Goal: Transaction & Acquisition: Obtain resource

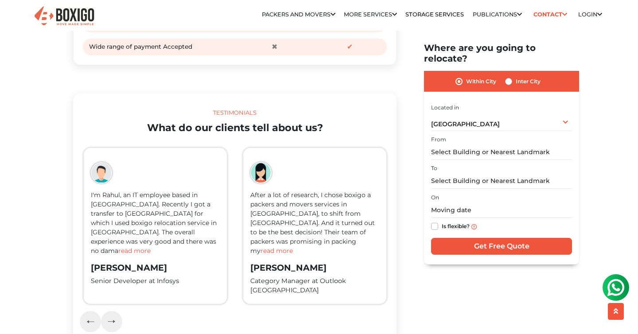
scroll to position [1335, 0]
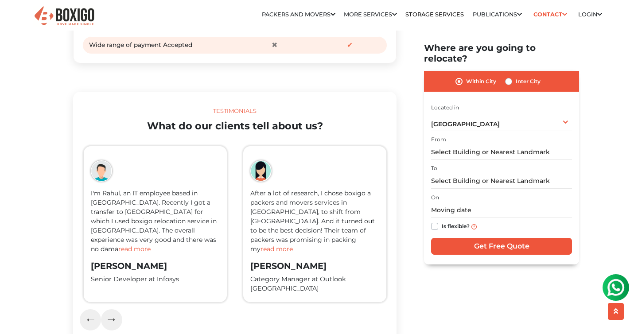
click at [151, 253] on span "read more" at bounding box center [134, 249] width 32 height 8
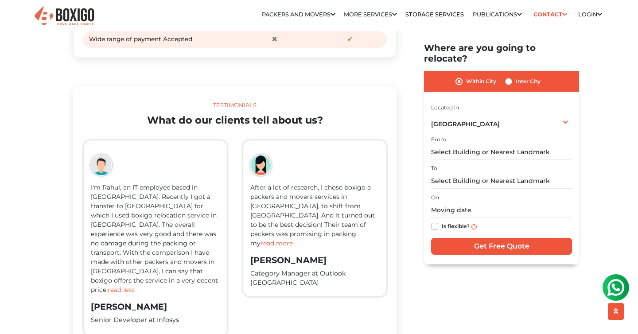
scroll to position [1353, 0]
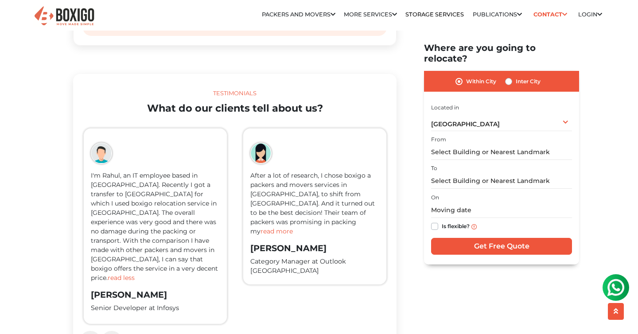
click at [293, 235] on span "read more" at bounding box center [277, 231] width 32 height 8
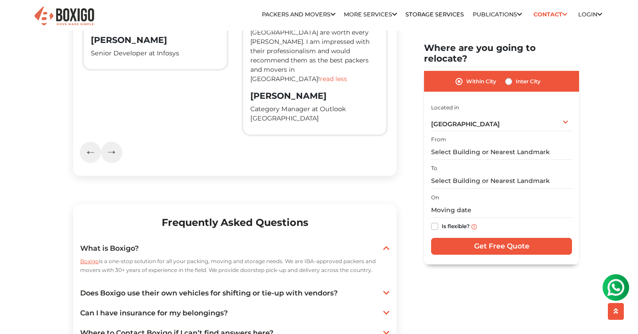
scroll to position [1609, 0]
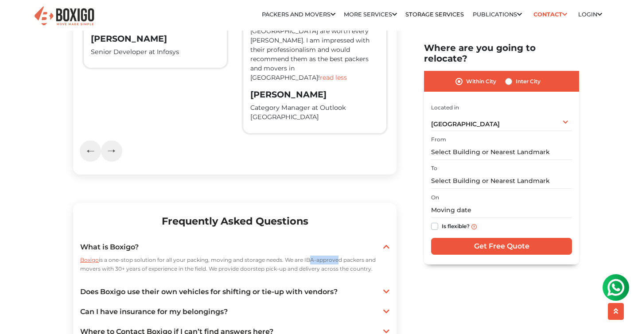
drag, startPoint x: 307, startPoint y: 241, endPoint x: 335, endPoint y: 241, distance: 28.8
click at [335, 256] on p "Boxigo is a one-stop solution for all your packing, moving and storage needs. W…" at bounding box center [234, 265] width 309 height 18
drag, startPoint x: 305, startPoint y: 241, endPoint x: 364, endPoint y: 242, distance: 58.9
click at [364, 256] on p "Boxigo is a one-stop solution for all your packing, moving and storage needs. W…" at bounding box center [234, 265] width 309 height 18
copy p "IBA-approved packers"
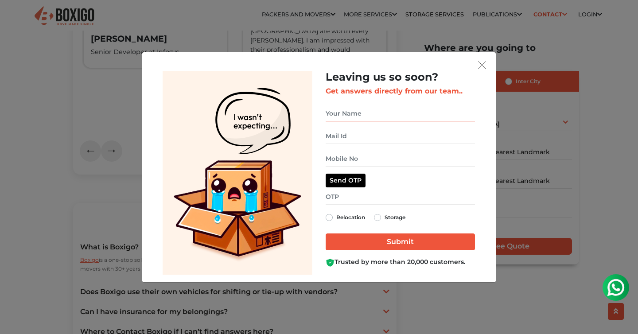
click at [405, 112] on input "get free quote dialog" at bounding box center [400, 114] width 149 height 16
click at [477, 68] on button "get free quote dialog" at bounding box center [481, 65] width 13 height 12
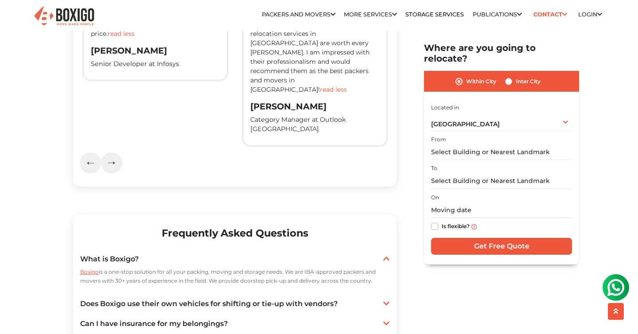
scroll to position [1597, 0]
click at [464, 120] on span "[GEOGRAPHIC_DATA]" at bounding box center [465, 124] width 69 height 8
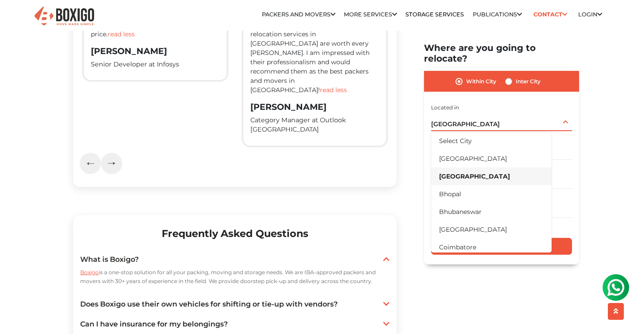
click at [464, 120] on span "[GEOGRAPHIC_DATA]" at bounding box center [465, 124] width 69 height 8
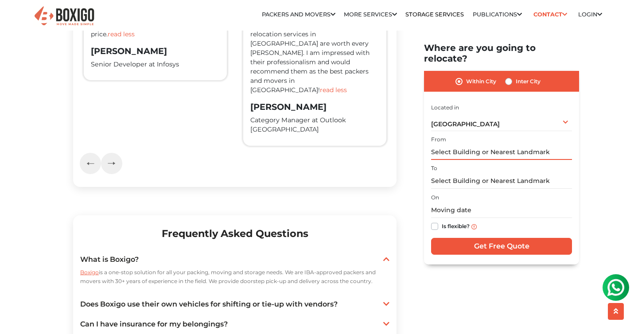
click at [460, 145] on input "text" at bounding box center [501, 152] width 141 height 16
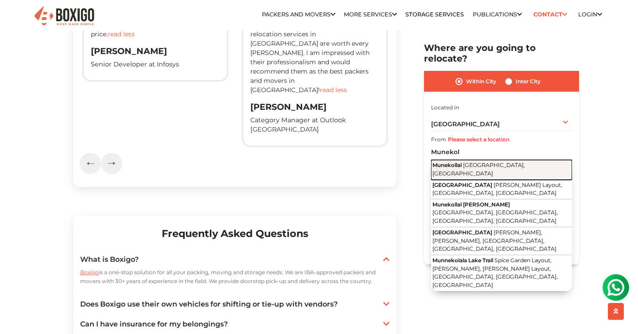
click at [500, 162] on span "[GEOGRAPHIC_DATA], [GEOGRAPHIC_DATA]" at bounding box center [478, 169] width 93 height 15
type input "Munekollal, [GEOGRAPHIC_DATA], [GEOGRAPHIC_DATA]"
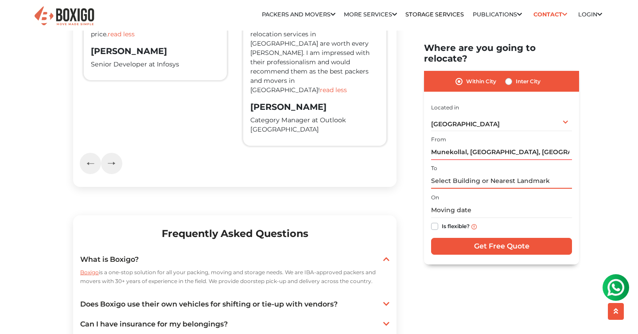
click at [498, 173] on input "text" at bounding box center [501, 181] width 141 height 16
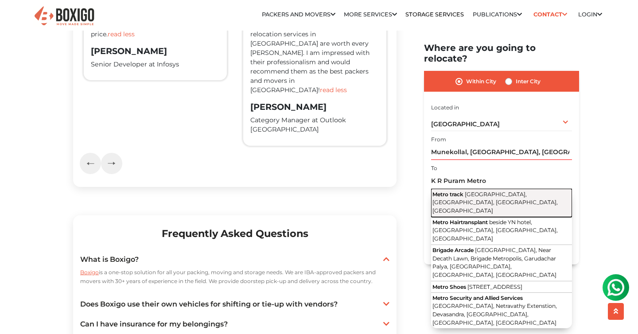
click at [515, 193] on button "Metro track [GEOGRAPHIC_DATA], [GEOGRAPHIC_DATA], [GEOGRAPHIC_DATA], [GEOGRAPHI…" at bounding box center [501, 203] width 141 height 28
type input "[GEOGRAPHIC_DATA], [GEOGRAPHIC_DATA], [GEOGRAPHIC_DATA], [GEOGRAPHIC_DATA], [GE…"
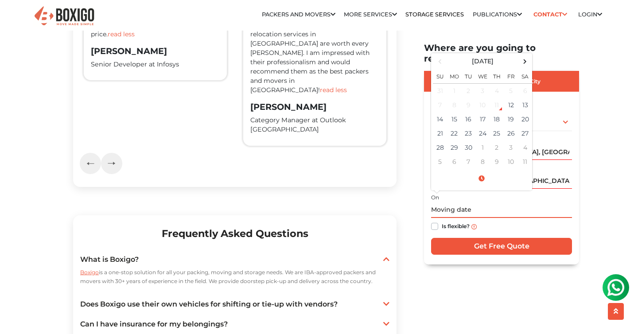
click at [496, 203] on input "text" at bounding box center [501, 211] width 141 height 16
click at [453, 126] on td "22" at bounding box center [454, 133] width 14 height 14
type input "[DATE] 12:00 AM"
click at [451, 221] on label "Is flexible?" at bounding box center [456, 225] width 28 height 9
click at [438, 221] on input "Is flexible?" at bounding box center [434, 225] width 7 height 9
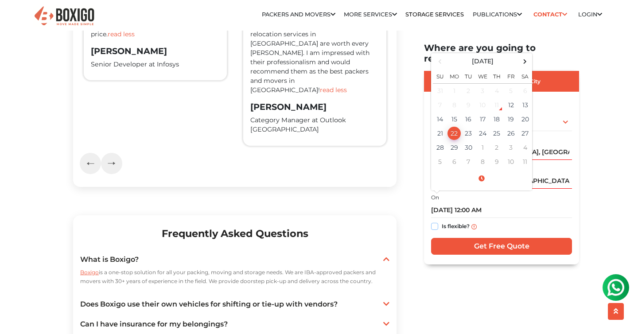
checkbox input "true"
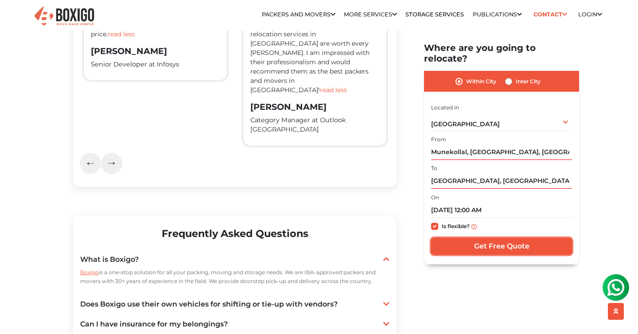
click at [477, 241] on input "Get Free Quote" at bounding box center [501, 246] width 141 height 17
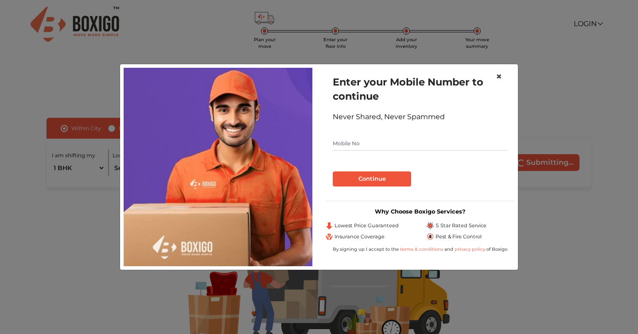
click at [501, 73] on span "×" at bounding box center [499, 76] width 6 height 13
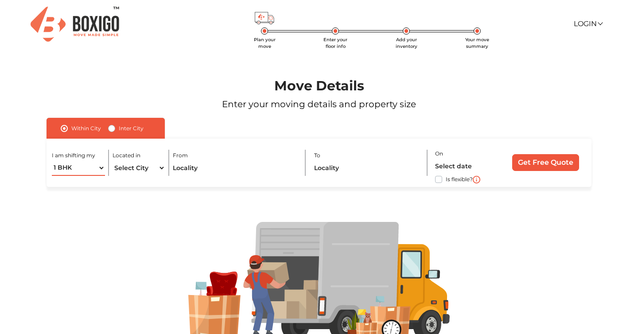
click at [78, 171] on select "1 BHK 2 BHK 3 BHK 3 + BHK FEW ITEMS" at bounding box center [78, 168] width 53 height 16
click at [52, 160] on select "1 BHK 2 BHK 3 BHK 3 + BHK FEW ITEMS" at bounding box center [78, 168] width 53 height 16
click at [130, 170] on select "Select City Bangalore Bengaluru Bhopal Bhubaneswar Chennai Coimbatore Cuttack D…" at bounding box center [139, 168] width 53 height 16
select select "[GEOGRAPHIC_DATA]"
click at [113, 160] on select "Select City Bangalore Bengaluru Bhopal Bhubaneswar Chennai Coimbatore Cuttack D…" at bounding box center [139, 168] width 53 height 16
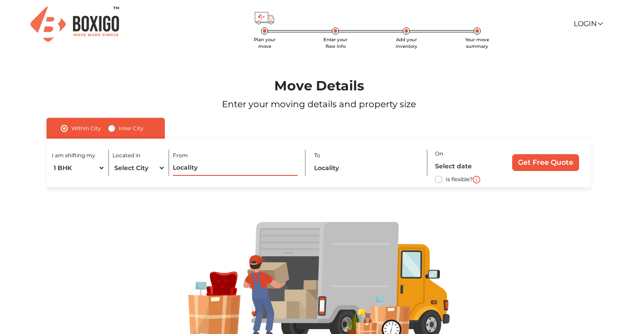
click at [186, 164] on input "text" at bounding box center [235, 168] width 125 height 16
click at [186, 167] on input "text" at bounding box center [235, 168] width 125 height 16
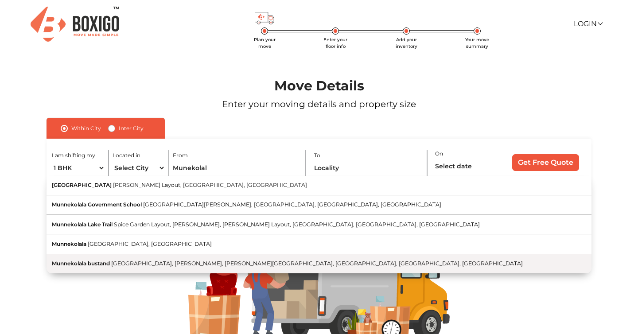
click at [184, 254] on button "Munnekolala bustand Marathalli Bridge, Lakshminarayana Pura, Gandhi Nagar, Munn…" at bounding box center [319, 263] width 545 height 19
type input "Munnekolala bustand, Marathalli Bridge, Lakshminarayana Pura, Gandhi Nagar, Mun…"
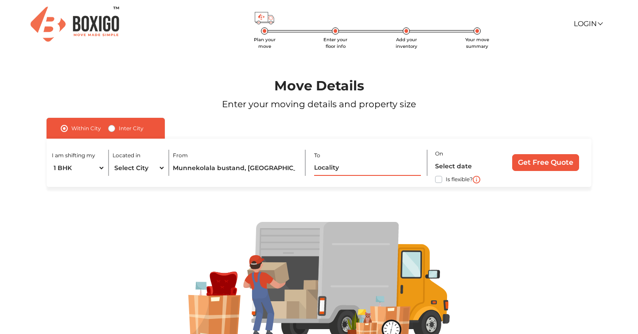
click at [361, 164] on input "text" at bounding box center [367, 168] width 107 height 16
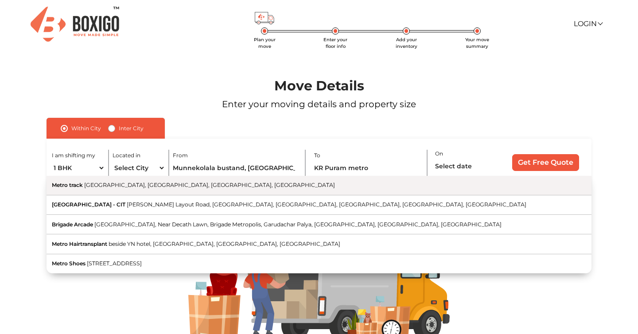
click at [342, 187] on button "Metro track [GEOGRAPHIC_DATA], [GEOGRAPHIC_DATA], [GEOGRAPHIC_DATA], [GEOGRAPHI…" at bounding box center [319, 185] width 545 height 19
type input "[GEOGRAPHIC_DATA], [GEOGRAPHIC_DATA], [GEOGRAPHIC_DATA], [GEOGRAPHIC_DATA], [GE…"
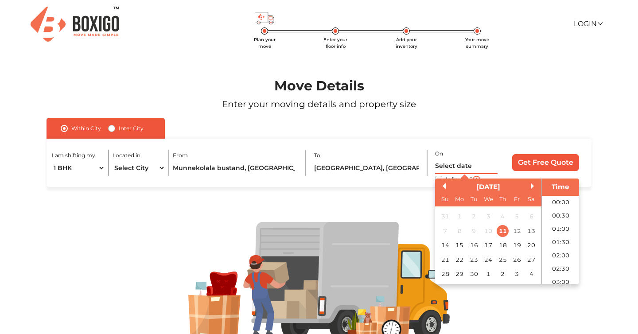
click at [477, 164] on input "text" at bounding box center [466, 167] width 63 height 16
click at [459, 247] on div "15" at bounding box center [459, 245] width 12 height 12
type input "15/09/2025 12:00 AM"
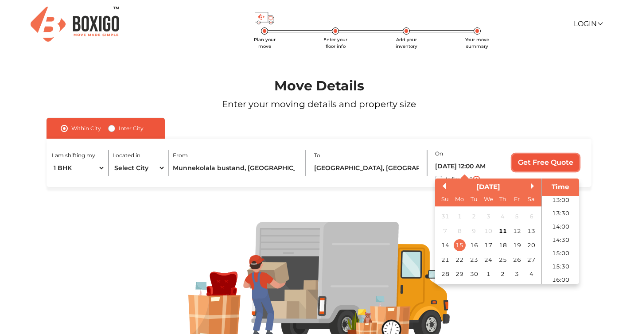
click at [540, 167] on input "Get Free Quote" at bounding box center [545, 162] width 67 height 17
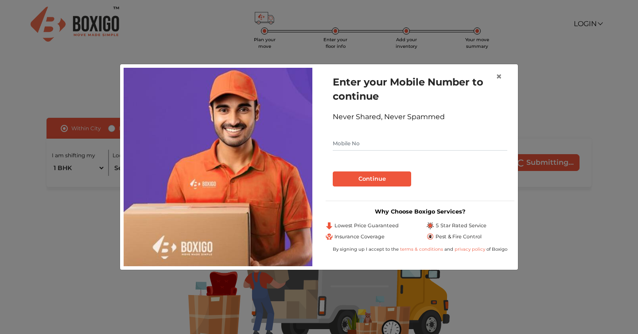
click at [364, 136] on input "text" at bounding box center [420, 143] width 175 height 14
type input "7812821218"
click at [353, 177] on button "Continue" at bounding box center [372, 178] width 78 height 15
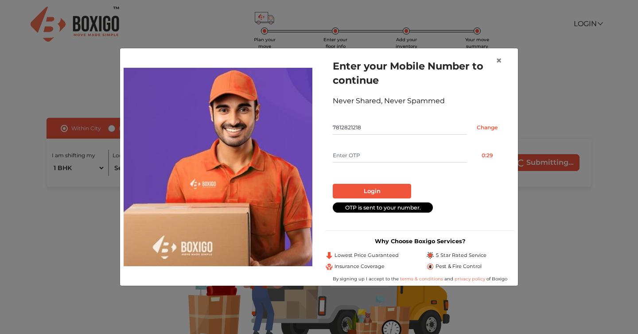
click at [350, 153] on input "text" at bounding box center [400, 155] width 134 height 14
type input "3400"
click at [400, 196] on button "Login" at bounding box center [372, 191] width 78 height 15
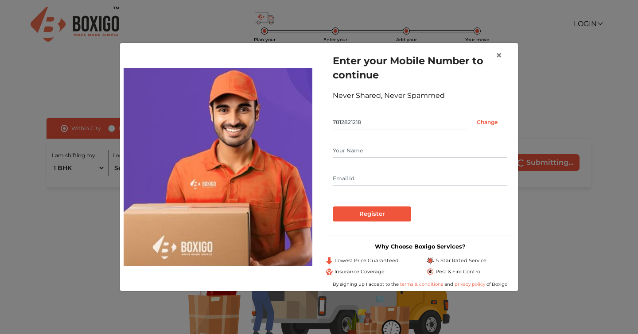
click at [377, 151] on input "text" at bounding box center [420, 151] width 175 height 14
type input "Harish"
click at [370, 180] on input "text" at bounding box center [420, 178] width 175 height 14
type input "imharishraja@gmail.com"
click at [333, 206] on input "Register" at bounding box center [372, 213] width 78 height 15
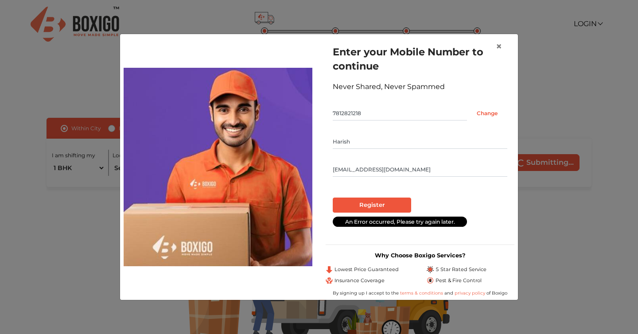
click at [376, 214] on form "Enter your Mobile Number to continue Never Shared, Never Spammed 7812821218 Cha…" at bounding box center [420, 136] width 175 height 182
click at [386, 200] on input "Register" at bounding box center [372, 205] width 78 height 15
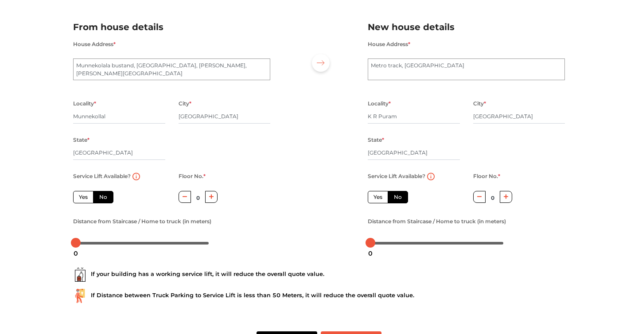
scroll to position [54, 0]
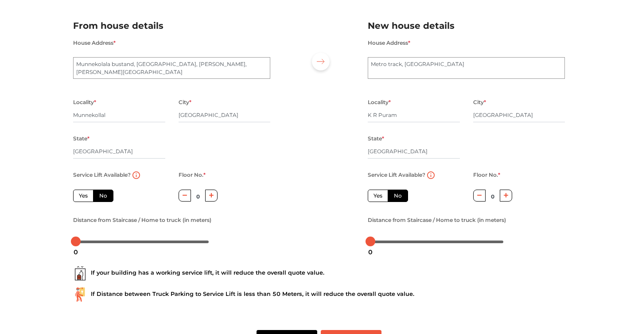
click at [90, 199] on label "Yes" at bounding box center [83, 196] width 20 height 12
click at [85, 198] on input "Yes" at bounding box center [82, 195] width 6 height 6
radio input "true"
click at [113, 195] on label "No" at bounding box center [103, 196] width 20 height 12
click at [105, 195] on input "No" at bounding box center [102, 195] width 6 height 6
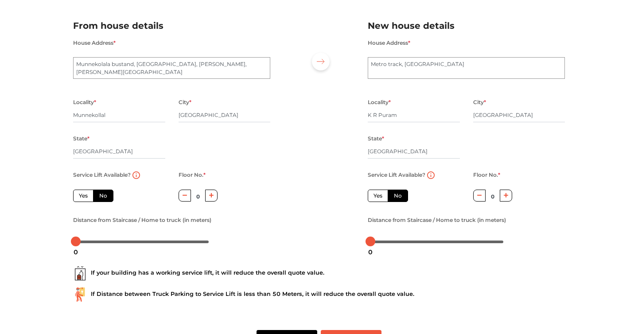
click at [93, 195] on label "No" at bounding box center [103, 196] width 20 height 12
click at [99, 195] on input "No" at bounding box center [102, 195] width 6 height 6
radio input "true"
click at [85, 195] on label "Yes" at bounding box center [83, 196] width 20 height 12
click at [85, 195] on input "Yes" at bounding box center [82, 195] width 6 height 6
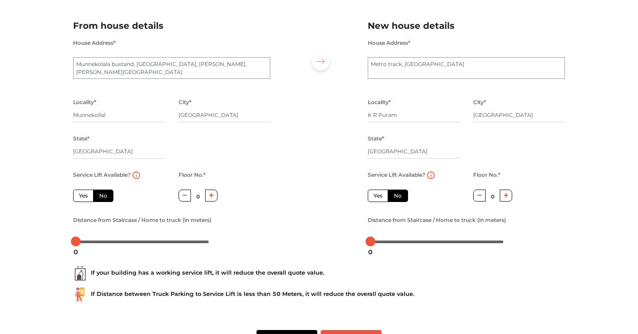
radio input "true"
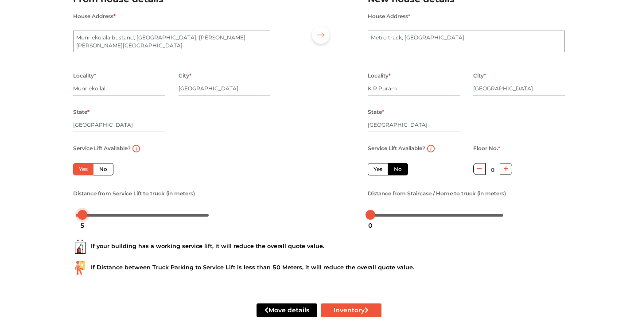
drag, startPoint x: 76, startPoint y: 216, endPoint x: 83, endPoint y: 216, distance: 7.1
click at [83, 216] on div at bounding box center [83, 215] width 10 height 10
drag, startPoint x: 84, startPoint y: 216, endPoint x: 90, endPoint y: 218, distance: 6.5
click at [90, 218] on div at bounding box center [89, 215] width 10 height 10
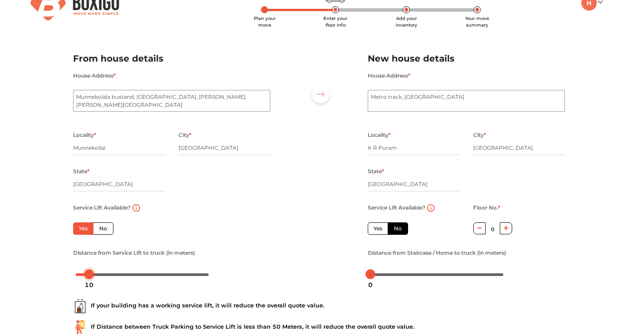
scroll to position [50, 0]
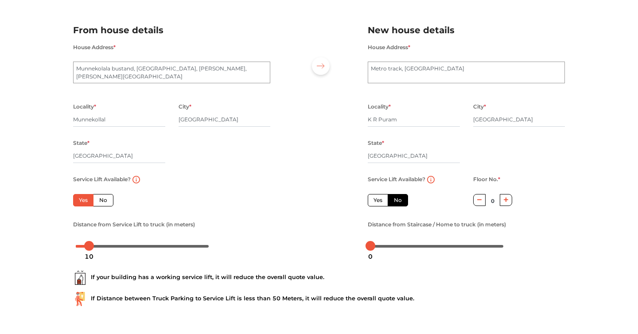
click at [479, 202] on icon "button" at bounding box center [479, 199] width 5 height 5
click at [504, 201] on icon "button" at bounding box center [506, 200] width 5 height 5
click at [485, 201] on button "button" at bounding box center [479, 200] width 13 height 12
type input "0"
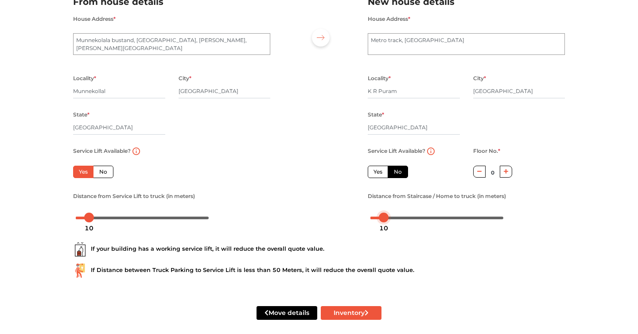
drag, startPoint x: 371, startPoint y: 219, endPoint x: 385, endPoint y: 220, distance: 13.7
click at [385, 220] on div at bounding box center [384, 218] width 10 height 10
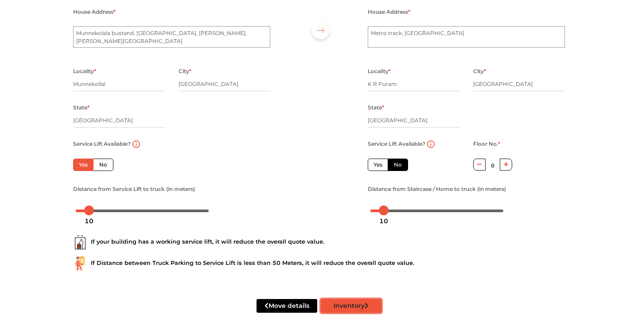
click at [327, 303] on button "Inventory" at bounding box center [351, 306] width 61 height 14
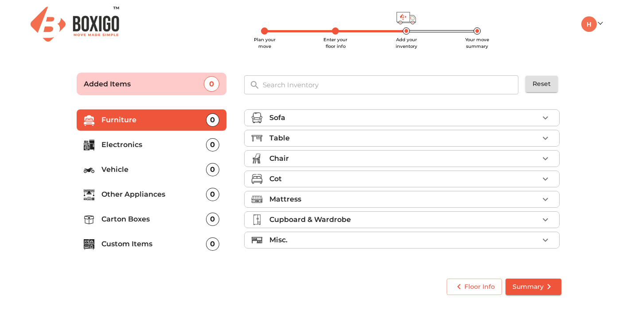
click at [288, 121] on div "Sofa" at bounding box center [403, 118] width 269 height 11
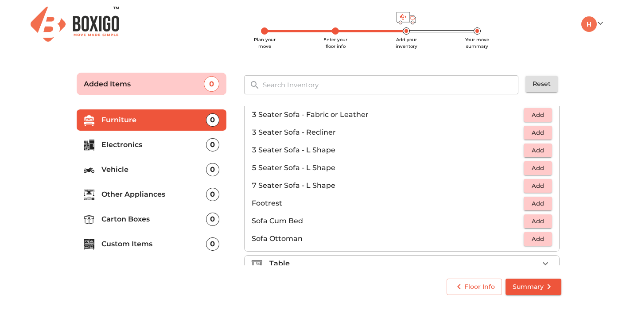
scroll to position [152, 0]
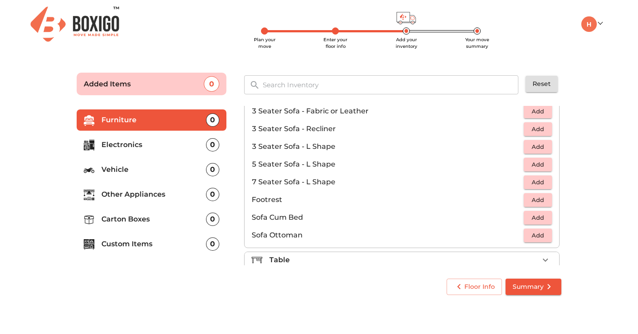
click at [534, 213] on span "Add" at bounding box center [537, 218] width 19 height 10
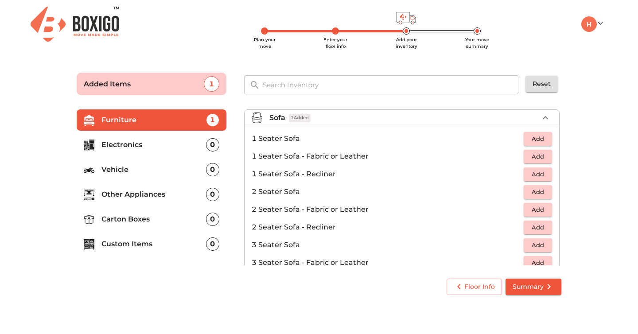
click at [491, 120] on div "Sofa 1 Added" at bounding box center [403, 118] width 269 height 11
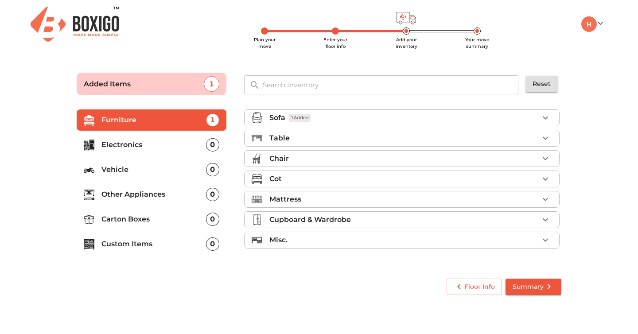
click at [434, 135] on div "Table" at bounding box center [403, 138] width 269 height 11
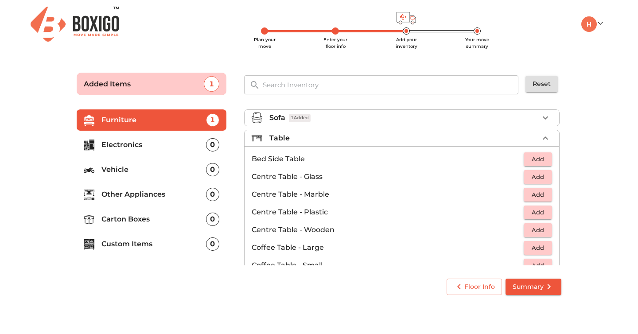
click at [434, 136] on div "Table" at bounding box center [403, 138] width 269 height 11
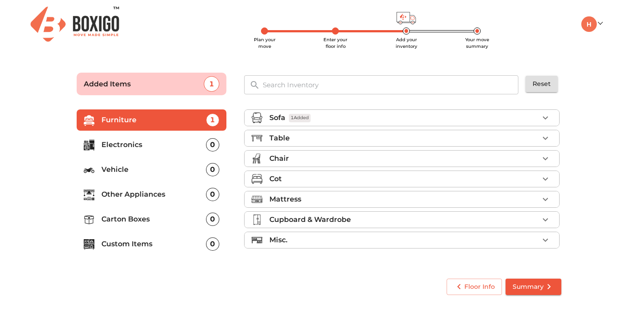
click at [386, 175] on div "Cot" at bounding box center [403, 179] width 269 height 11
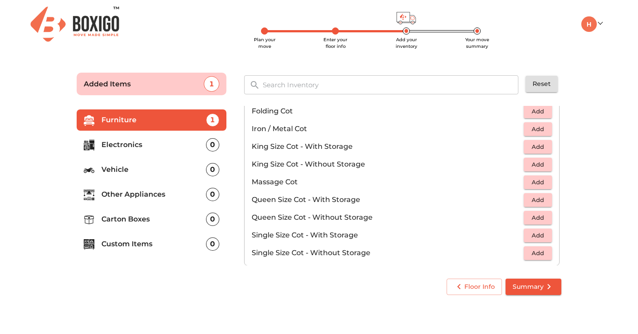
scroll to position [213, 0]
click at [536, 213] on span "Add" at bounding box center [537, 217] width 19 height 10
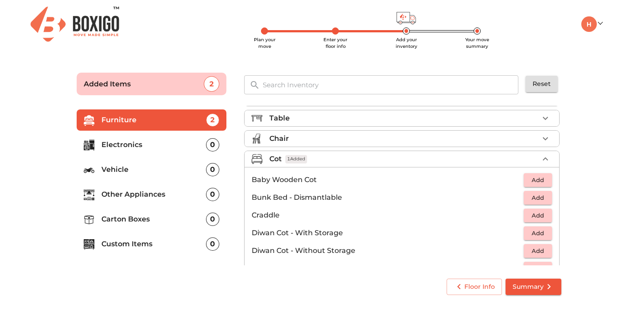
scroll to position [19, 0]
click at [464, 159] on div "Cot 1 Added" at bounding box center [403, 160] width 269 height 11
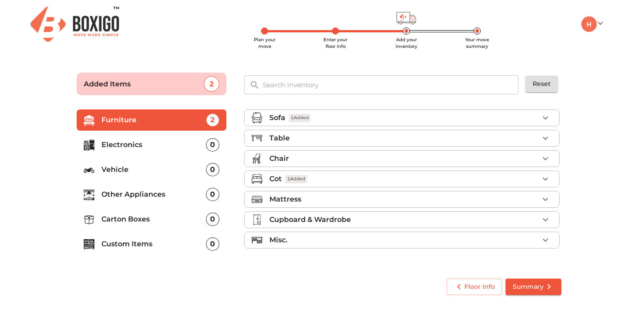
scroll to position [0, 0]
click at [399, 203] on div "Mattress" at bounding box center [403, 199] width 269 height 11
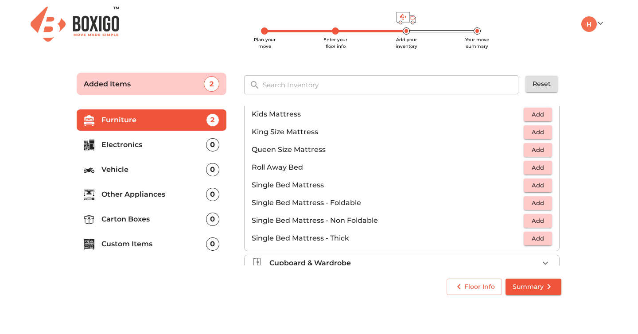
scroll to position [140, 0]
click at [549, 149] on button "Add" at bounding box center [538, 151] width 28 height 14
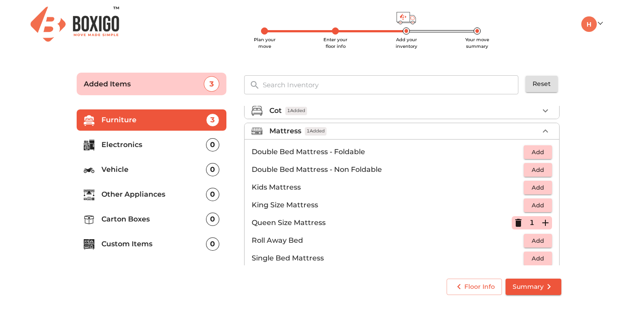
scroll to position [0, 0]
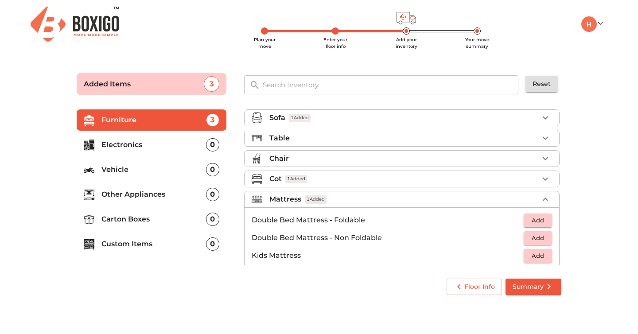
click at [456, 195] on div "Mattress 1 Added" at bounding box center [403, 199] width 269 height 11
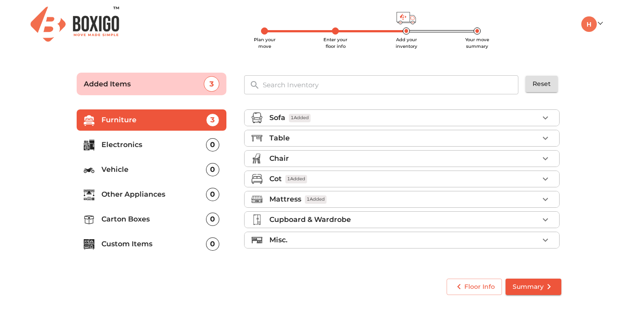
click at [418, 221] on div "Cupboard & Wardrobe" at bounding box center [403, 219] width 269 height 11
click at [396, 236] on div "Misc." at bounding box center [403, 240] width 269 height 11
click at [369, 241] on div "Misc." at bounding box center [403, 240] width 269 height 11
click at [179, 144] on p "Electronics" at bounding box center [153, 145] width 105 height 11
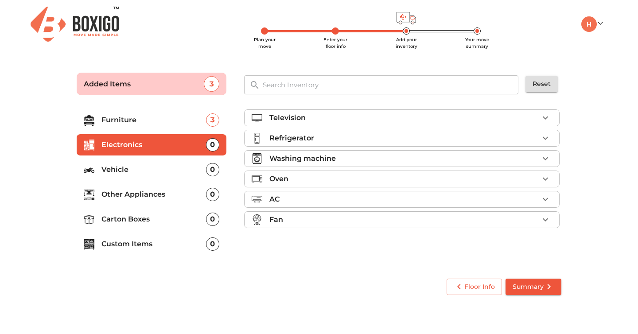
click at [364, 122] on div "Television" at bounding box center [403, 118] width 269 height 11
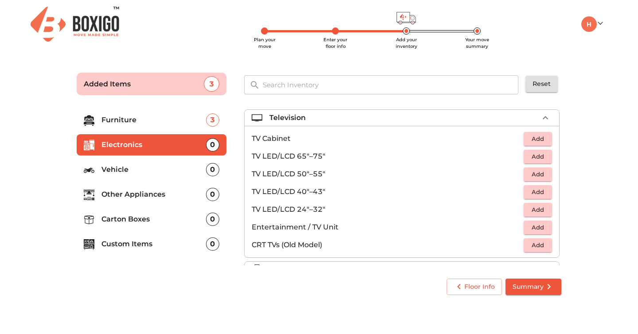
click at [536, 192] on span "Add" at bounding box center [537, 192] width 19 height 10
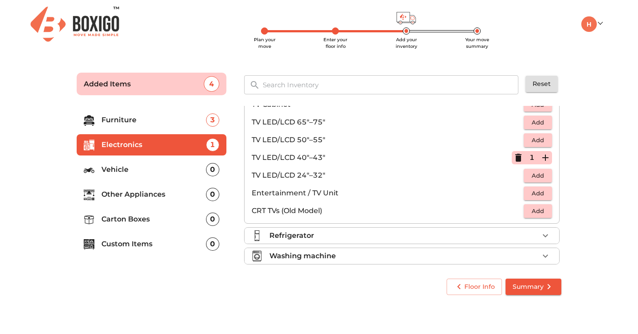
scroll to position [43, 0]
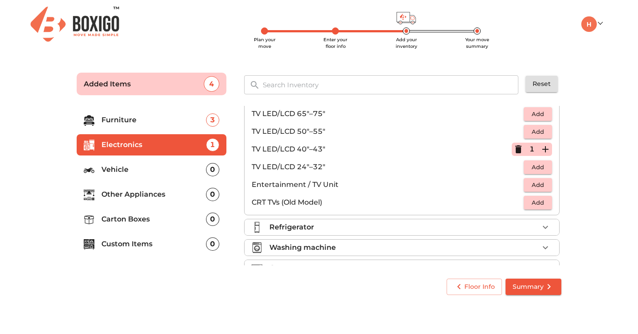
click at [487, 231] on div "Refrigerator" at bounding box center [403, 227] width 269 height 11
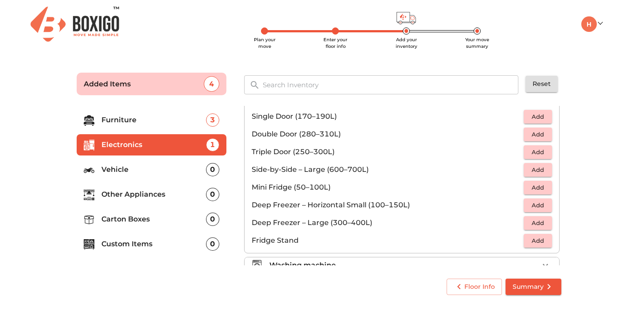
click at [540, 117] on span "Add" at bounding box center [537, 117] width 19 height 10
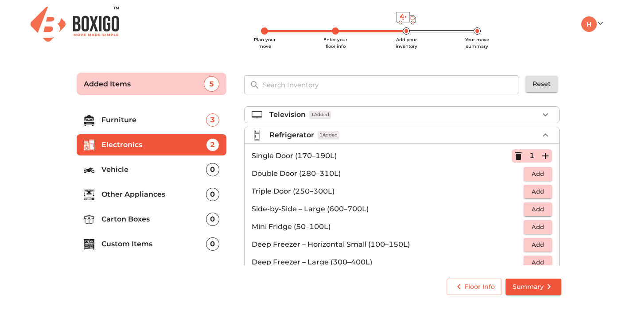
scroll to position [3, 0]
click at [476, 141] on li "Refrigerator 1 Added" at bounding box center [402, 136] width 315 height 16
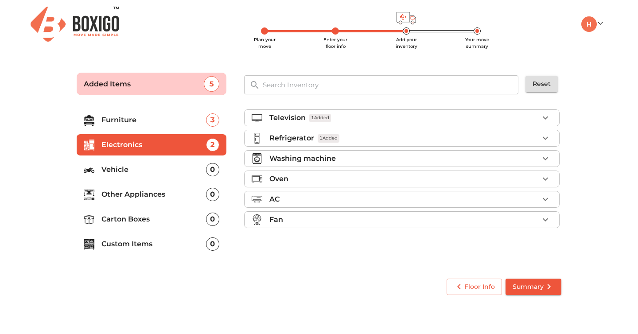
scroll to position [0, 0]
click at [466, 155] on div "Washing machine" at bounding box center [403, 158] width 269 height 11
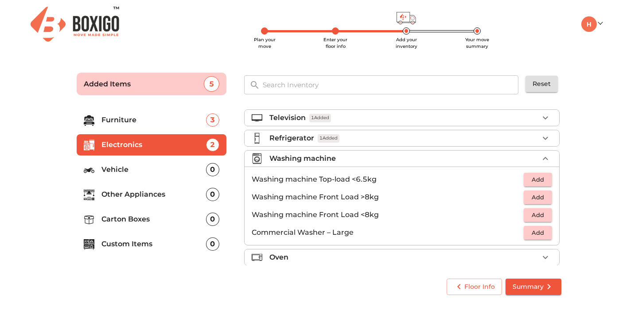
click at [538, 175] on span "Add" at bounding box center [537, 180] width 19 height 10
click at [540, 160] on icon "button" at bounding box center [545, 158] width 11 height 11
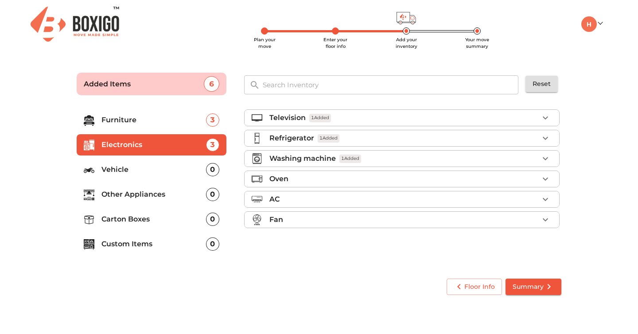
click at [515, 181] on div "Oven" at bounding box center [403, 179] width 269 height 11
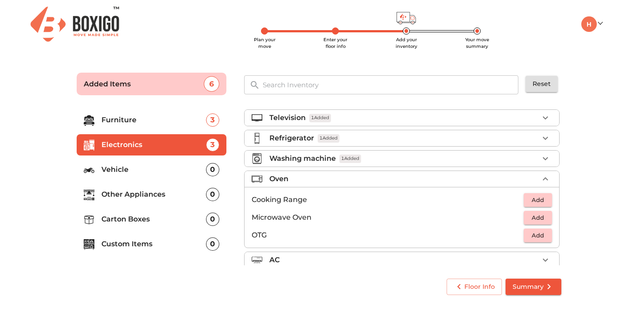
click at [515, 181] on div "Oven" at bounding box center [403, 179] width 269 height 11
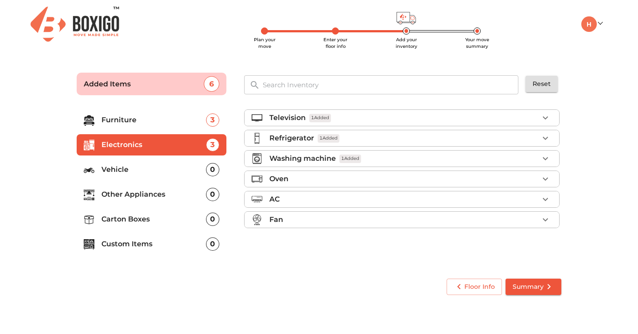
click at [140, 165] on p "Vehicle" at bounding box center [153, 169] width 105 height 11
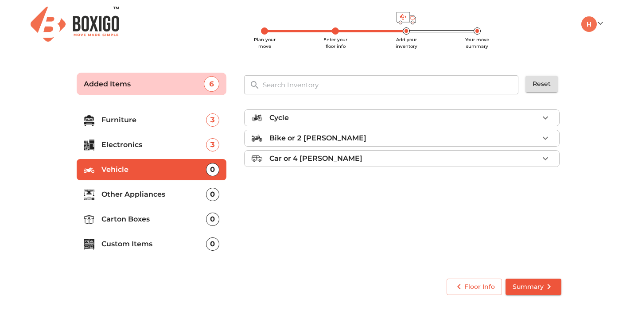
click at [140, 182] on ul "Furniture 3 Electronics 3 Vehicle 0 Other Appliances 0 Carton Boxes 0 Custom It…" at bounding box center [152, 184] width 150 height 156
click at [139, 191] on p "Other Appliances" at bounding box center [153, 194] width 105 height 11
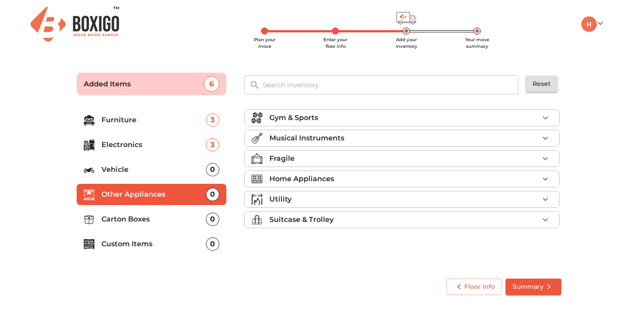
click at [269, 161] on div at bounding box center [261, 158] width 18 height 11
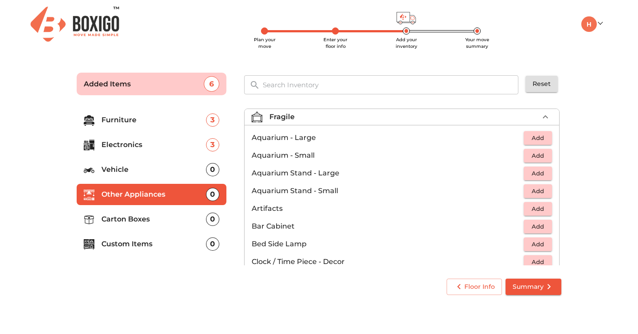
scroll to position [35, 0]
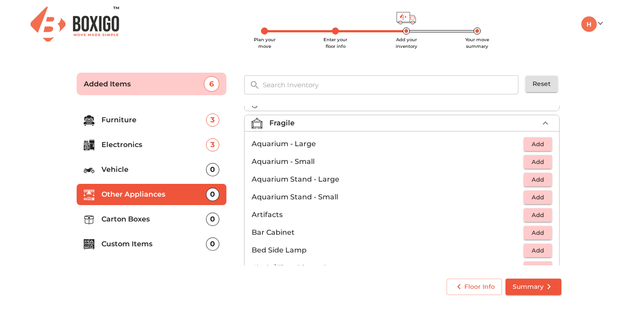
click at [295, 119] on div "Fragile" at bounding box center [403, 123] width 269 height 11
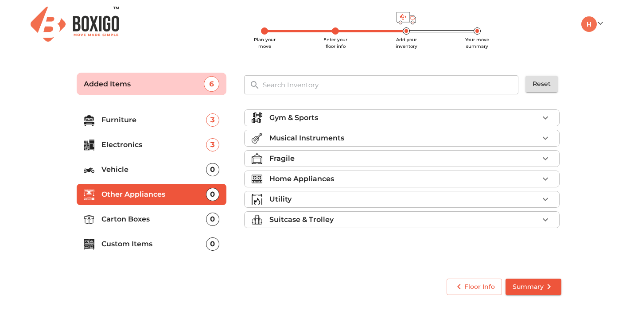
scroll to position [0, 0]
click at [296, 179] on p "Home Appliances" at bounding box center [301, 179] width 65 height 11
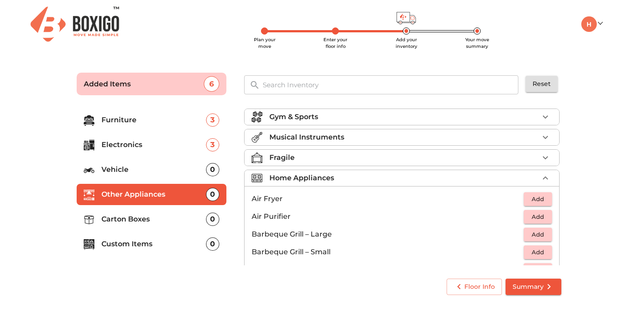
scroll to position [1, 0]
click at [343, 176] on div "Home Appliances" at bounding box center [403, 178] width 269 height 11
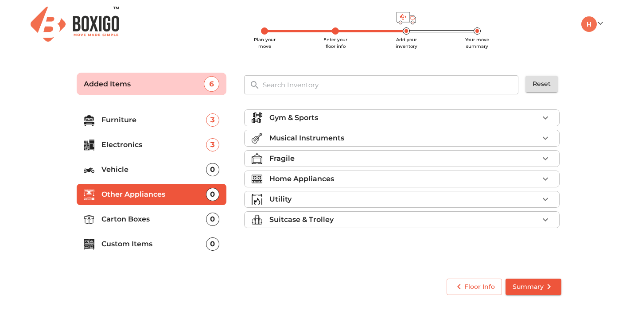
scroll to position [0, 0]
click at [322, 205] on li "Utility" at bounding box center [402, 199] width 315 height 16
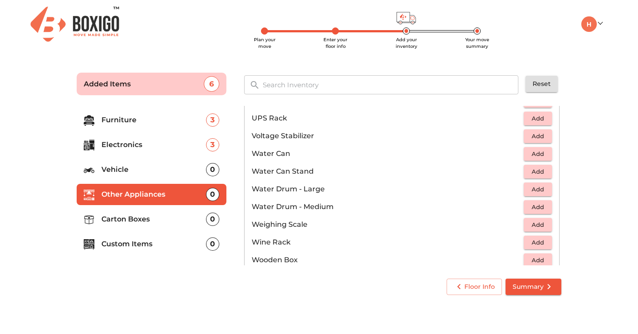
scroll to position [669, 0]
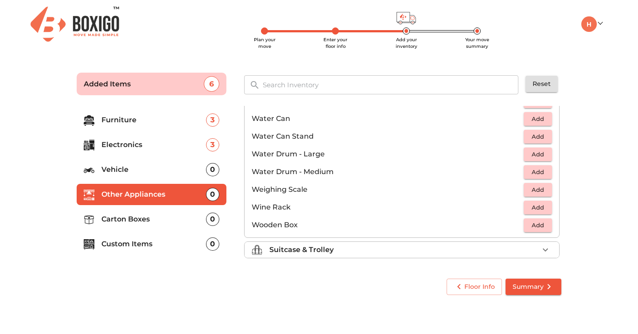
click at [336, 249] on div "Suitcase & Trolley" at bounding box center [403, 250] width 269 height 11
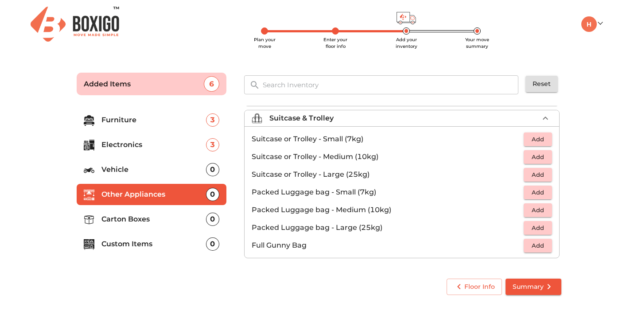
scroll to position [101, 0]
click at [164, 218] on p "Carton Boxes" at bounding box center [153, 219] width 105 height 11
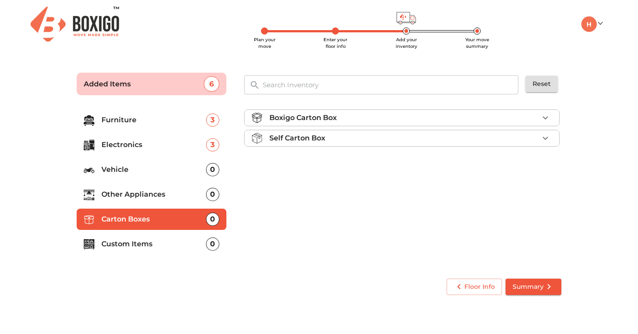
click at [289, 121] on p "Boxigo Carton Box" at bounding box center [302, 118] width 67 height 11
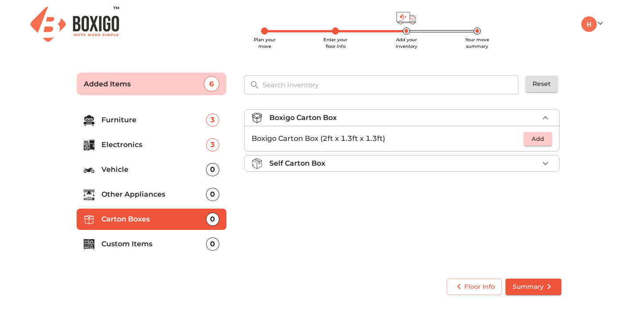
click at [298, 168] on p "Self Carton Box" at bounding box center [297, 163] width 56 height 11
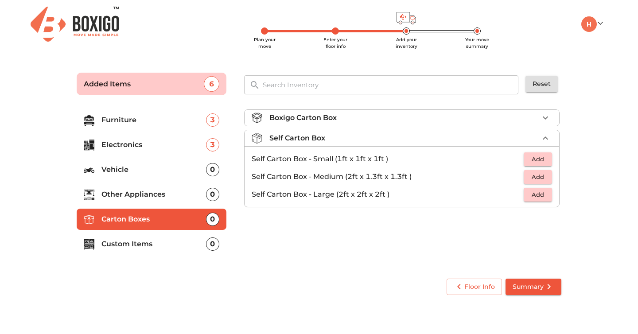
click at [288, 115] on p "Boxigo Carton Box" at bounding box center [302, 118] width 67 height 11
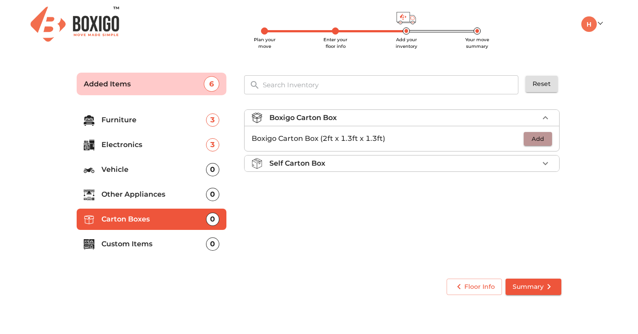
click at [531, 136] on span "Add" at bounding box center [537, 139] width 19 height 10
click at [546, 139] on icon "button" at bounding box center [545, 139] width 6 height 6
click at [546, 138] on icon "button" at bounding box center [545, 139] width 6 height 6
click at [513, 284] on span "Summary" at bounding box center [534, 286] width 42 height 11
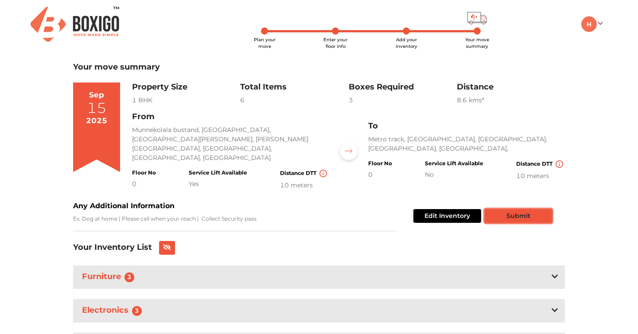
click at [505, 209] on button "Submit" at bounding box center [518, 216] width 67 height 14
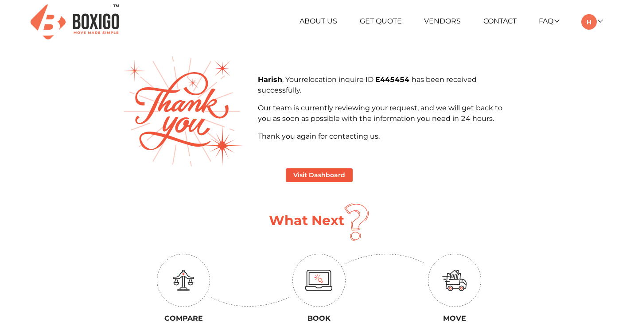
scroll to position [2, 0]
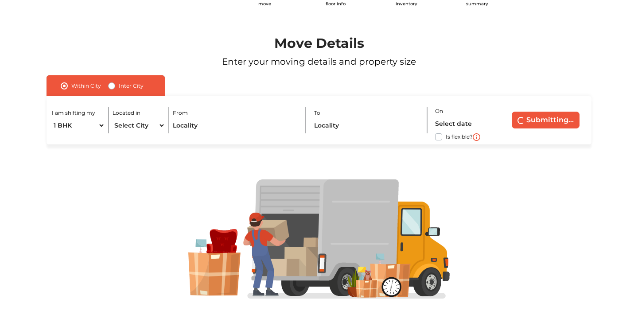
scroll to position [43, 0]
